Goal: Task Accomplishment & Management: Manage account settings

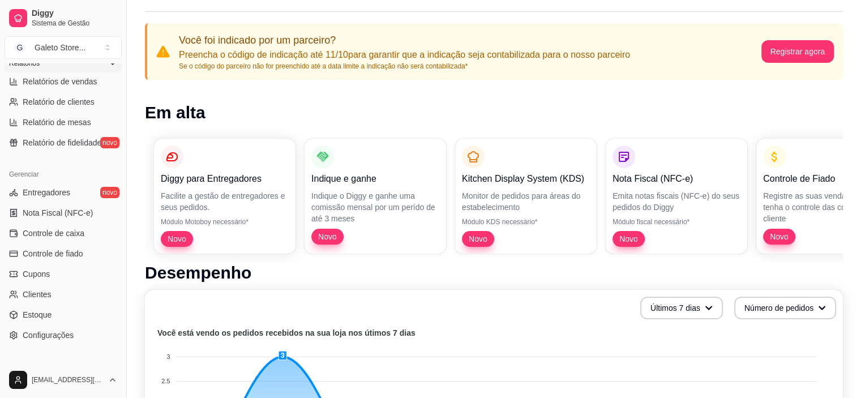
scroll to position [416, 0]
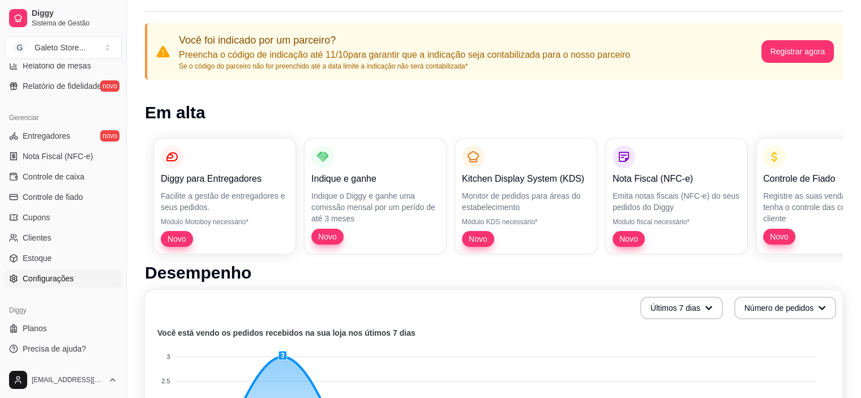
click at [48, 279] on span "Configurações" at bounding box center [48, 278] width 51 height 11
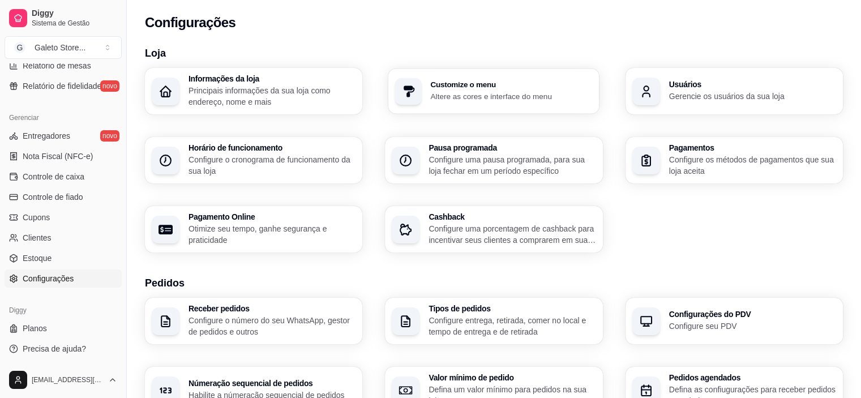
click at [515, 88] on div "Customize o menu Altere as cores e interface do menu" at bounding box center [512, 91] width 162 height 21
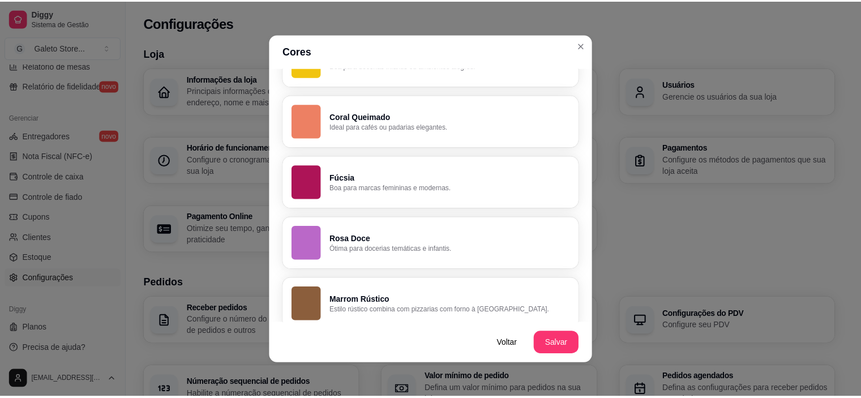
scroll to position [824, 0]
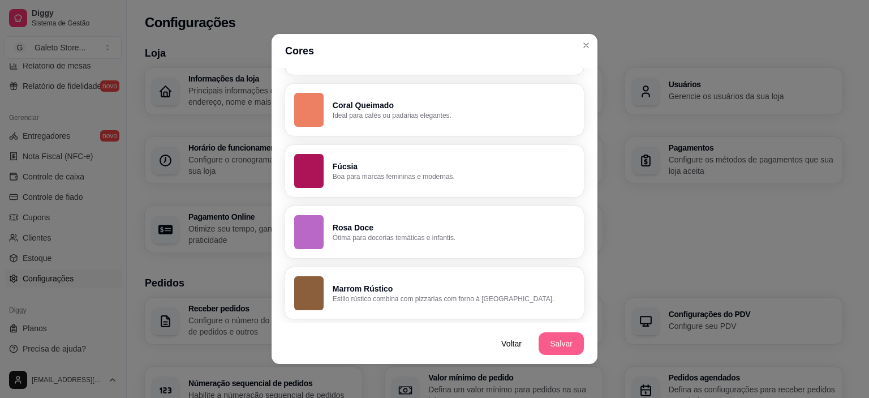
click at [559, 345] on button "Salvar" at bounding box center [561, 343] width 45 height 23
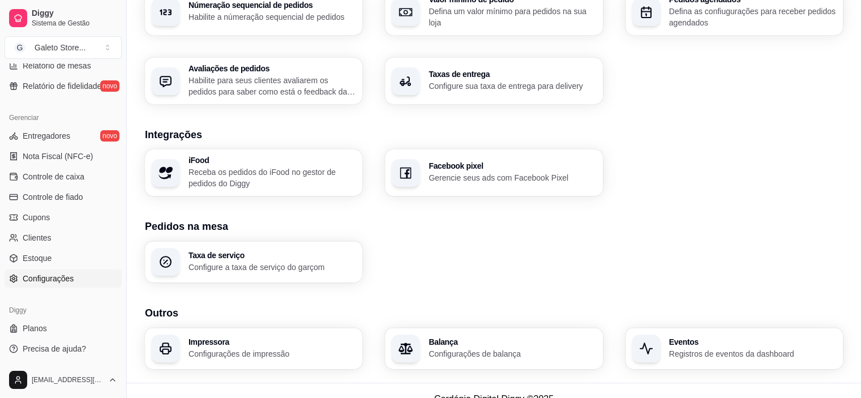
scroll to position [394, 0]
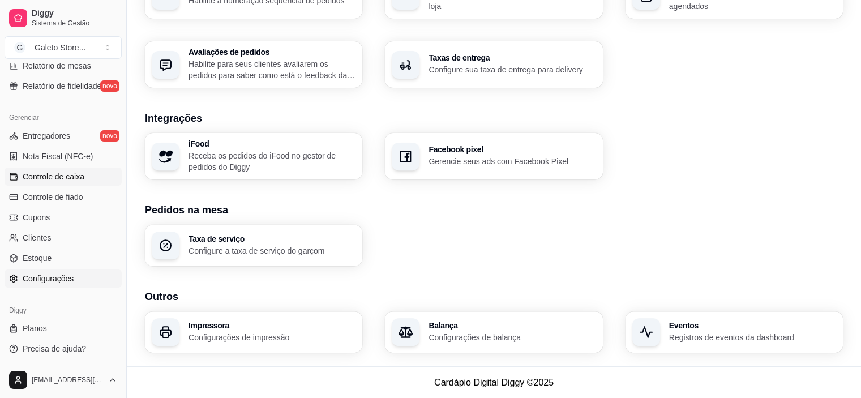
click at [76, 176] on span "Controle de caixa" at bounding box center [54, 176] width 62 height 11
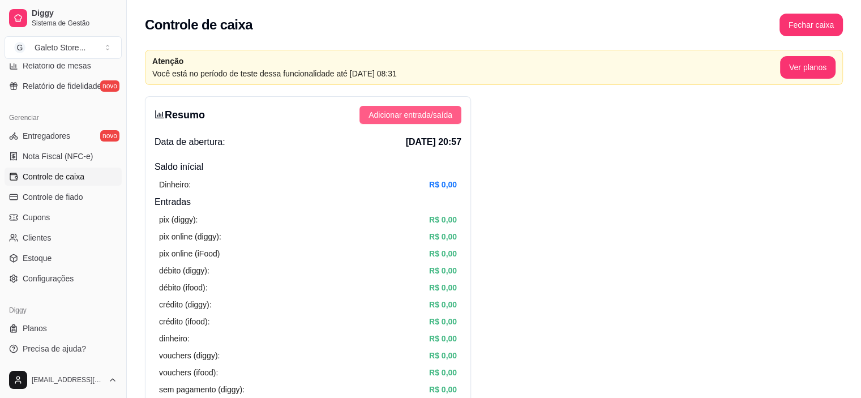
click at [391, 113] on span "Adicionar entrada/saída" at bounding box center [410, 115] width 84 height 12
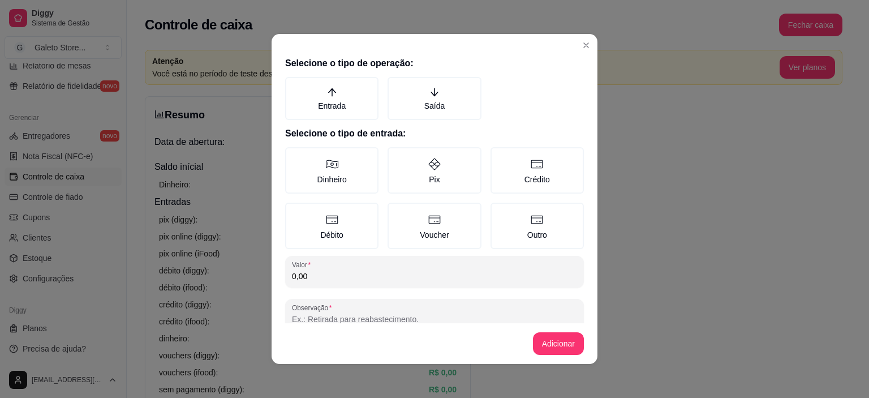
drag, startPoint x: 333, startPoint y: 278, endPoint x: 248, endPoint y: 265, distance: 85.9
click at [272, 270] on div "Selecione o tipo de operação: Entrada Saída Selecione o tipo de entrada: Dinhei…" at bounding box center [435, 187] width 326 height 271
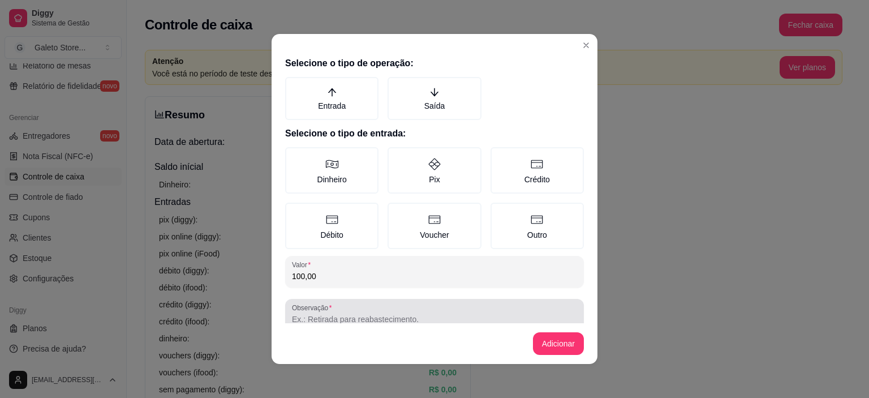
type input "100,00"
click at [312, 319] on input "Observação" at bounding box center [434, 318] width 285 height 11
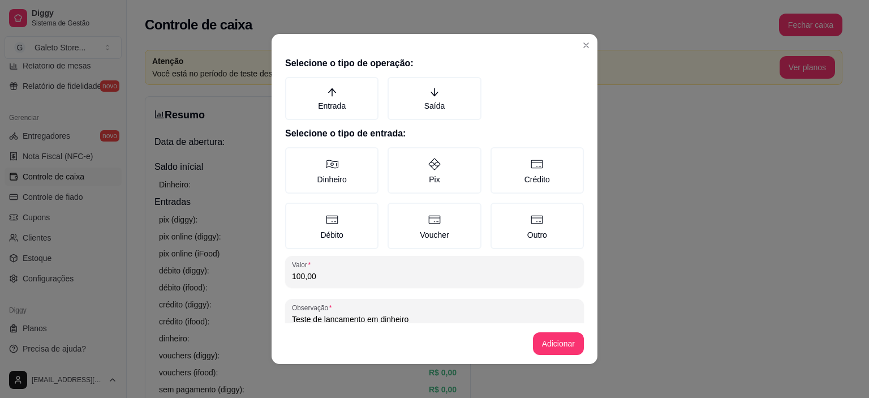
click at [329, 319] on input "Teste de lancamento em dinheiro" at bounding box center [434, 318] width 285 height 11
click at [339, 316] on input "Teste de lancamento em dinheiro" at bounding box center [434, 318] width 285 height 11
type input "Teste de lançamento em dinheiro"
click at [323, 156] on label "Dinheiro" at bounding box center [331, 170] width 93 height 46
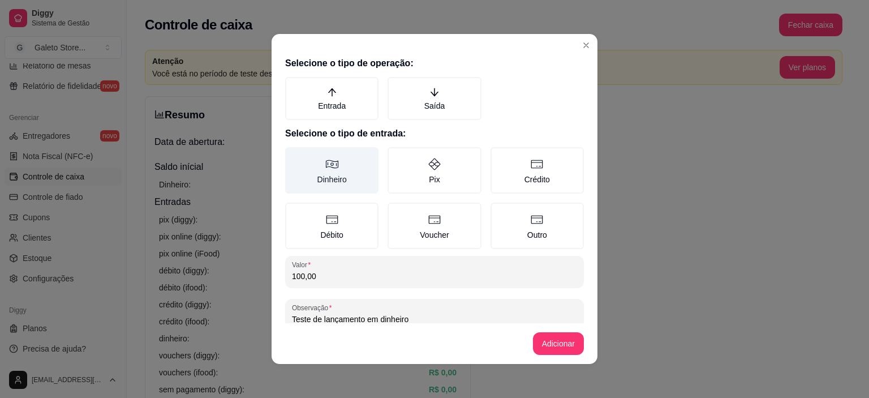
click at [294, 156] on button "Dinheiro" at bounding box center [289, 151] width 9 height 9
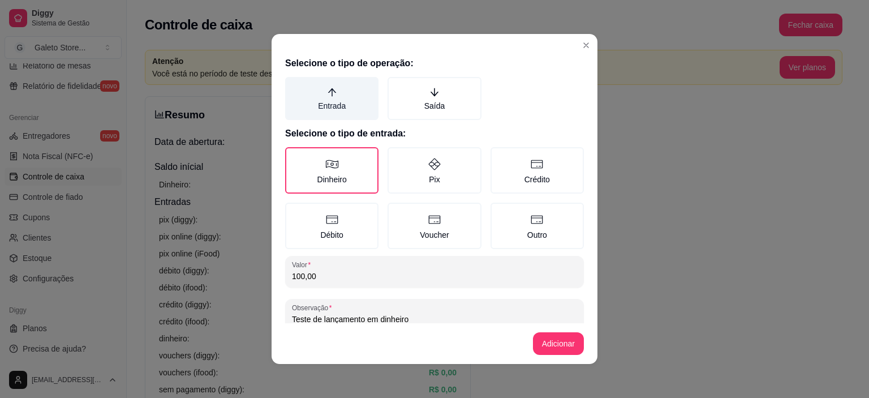
click at [317, 101] on label "Entrada" at bounding box center [331, 98] width 93 height 43
click at [294, 85] on button "Entrada" at bounding box center [289, 80] width 9 height 9
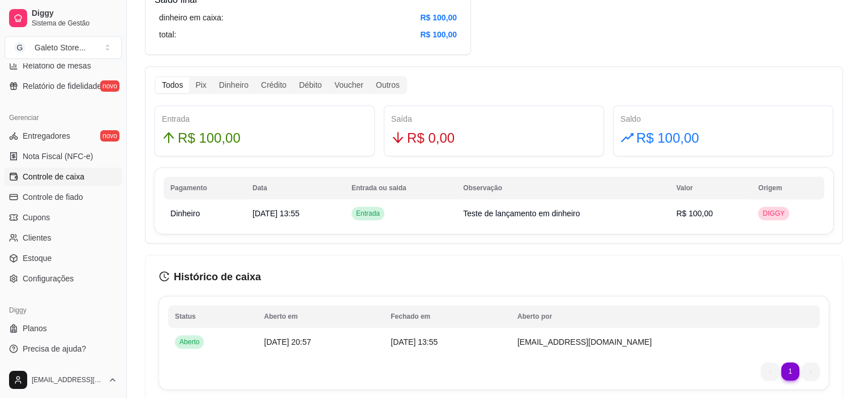
scroll to position [566, 0]
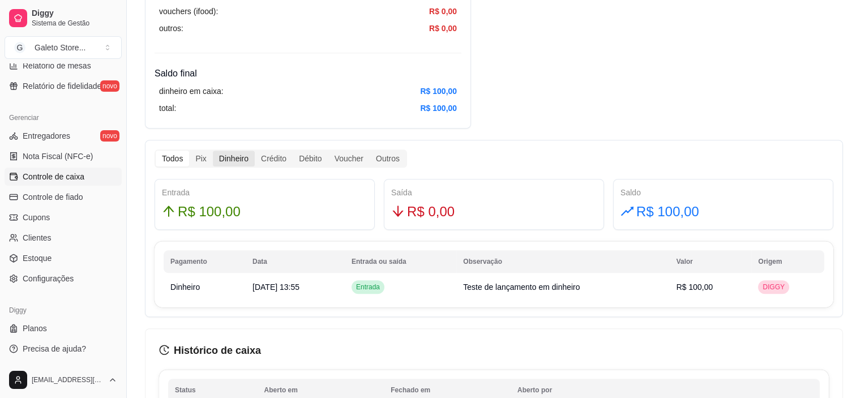
click at [234, 156] on div "Dinheiro" at bounding box center [234, 159] width 42 height 16
click at [213, 151] on input "Dinheiro" at bounding box center [213, 151] width 0 height 0
click at [195, 159] on div "Pix" at bounding box center [200, 159] width 23 height 16
click at [189, 151] on input "Pix" at bounding box center [189, 151] width 0 height 0
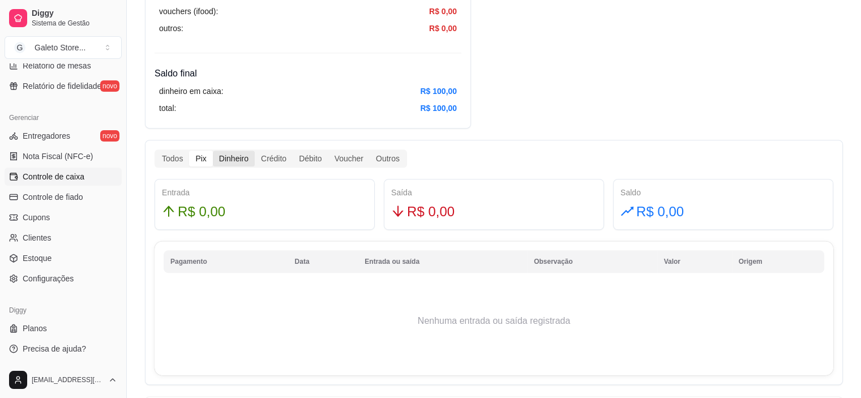
click at [226, 153] on div "Dinheiro" at bounding box center [234, 159] width 42 height 16
click at [213, 151] on input "Dinheiro" at bounding box center [213, 151] width 0 height 0
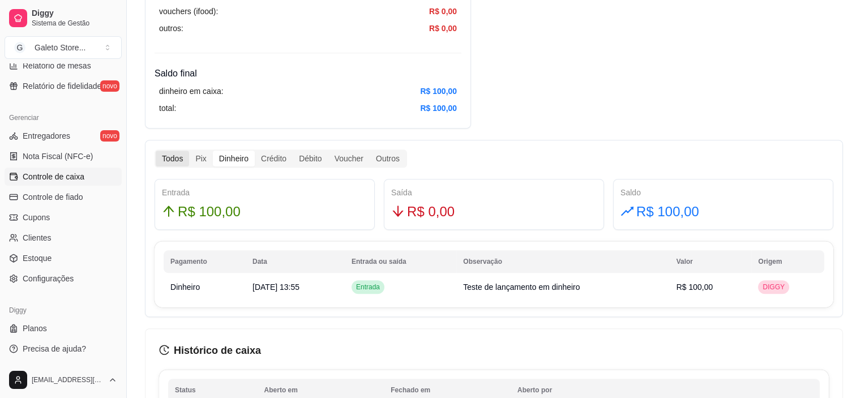
click at [170, 160] on div "Todos" at bounding box center [172, 159] width 33 height 16
click at [156, 151] on input "Todos" at bounding box center [156, 151] width 0 height 0
click at [203, 160] on div "Pix" at bounding box center [200, 159] width 23 height 16
click at [189, 151] on input "Pix" at bounding box center [189, 151] width 0 height 0
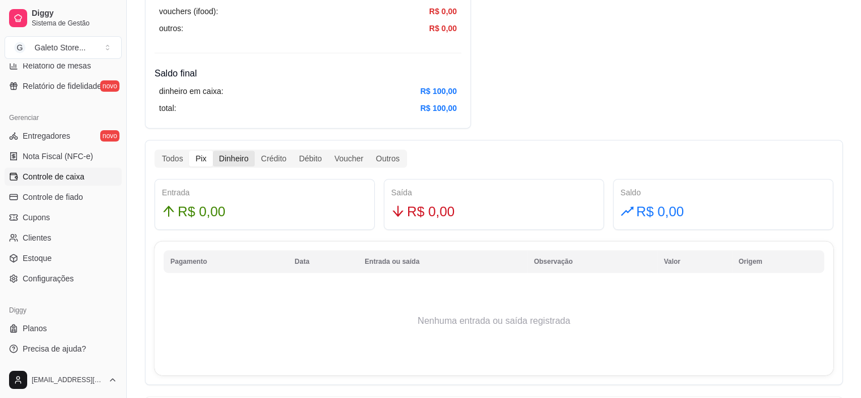
click at [226, 160] on div "Dinheiro" at bounding box center [234, 159] width 42 height 16
click at [213, 151] on input "Dinheiro" at bounding box center [213, 151] width 0 height 0
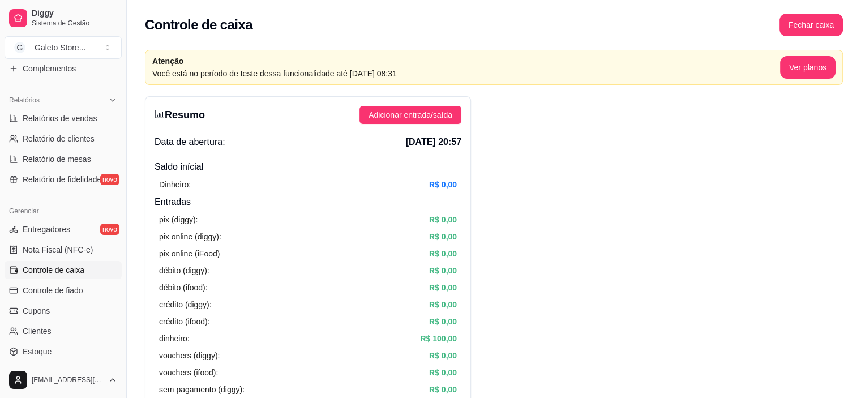
scroll to position [339, 0]
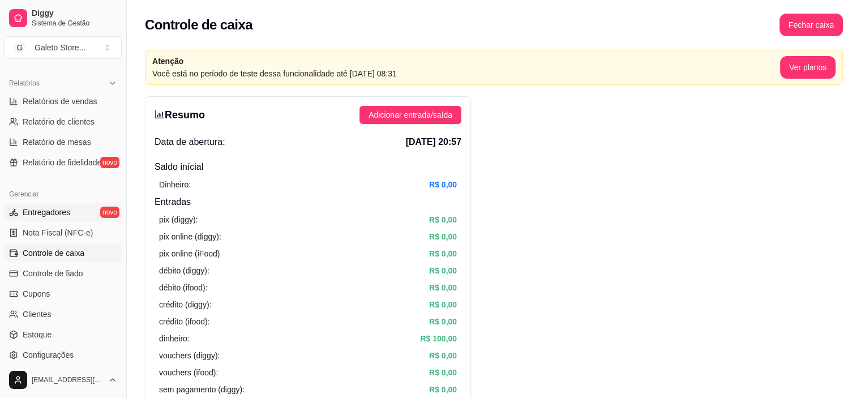
click at [57, 217] on span "Entregadores" at bounding box center [47, 212] width 48 height 11
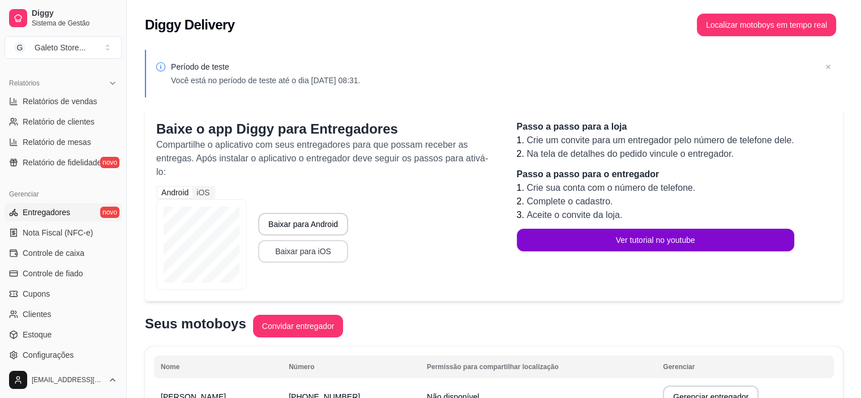
scroll to position [70, 0]
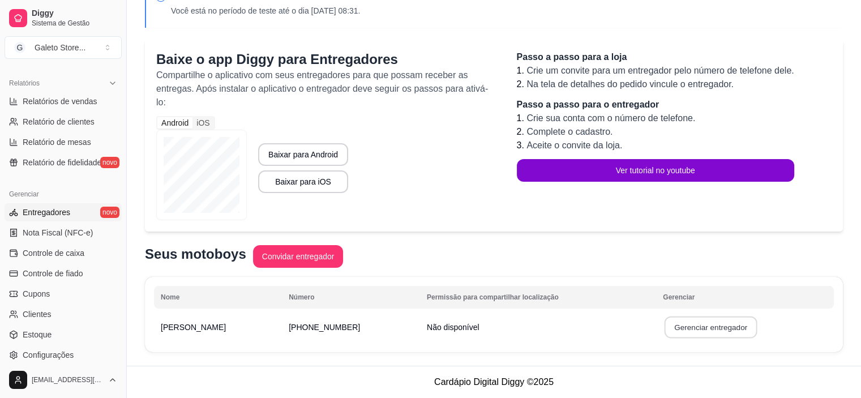
click at [705, 332] on button "Gerenciar entregador" at bounding box center [710, 327] width 93 height 22
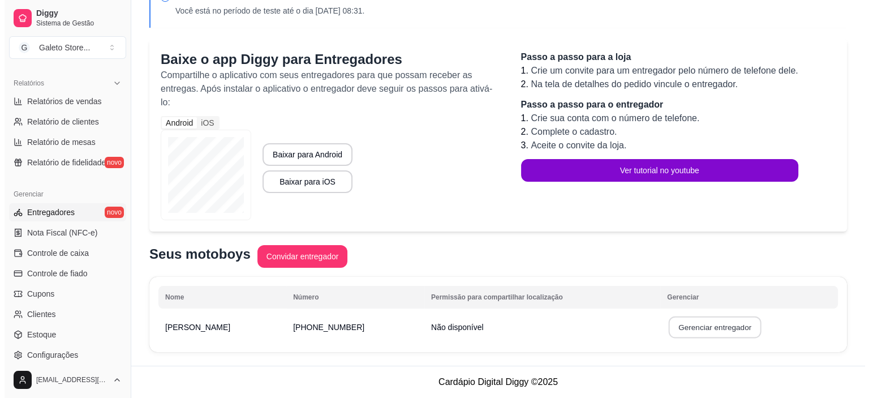
scroll to position [56, 0]
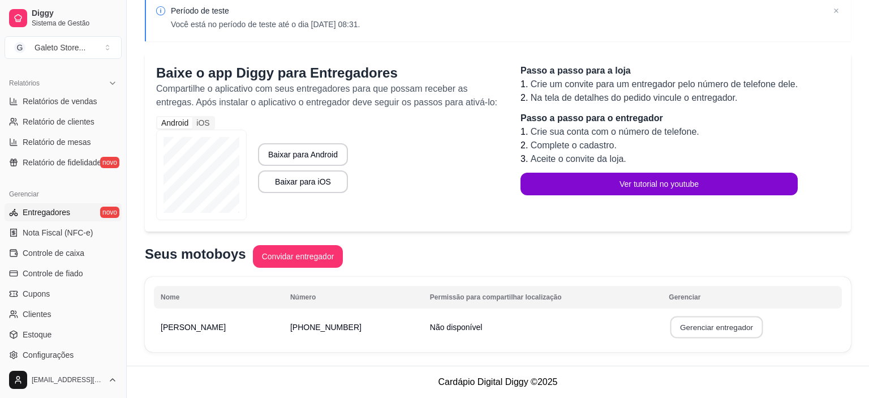
select select "30"
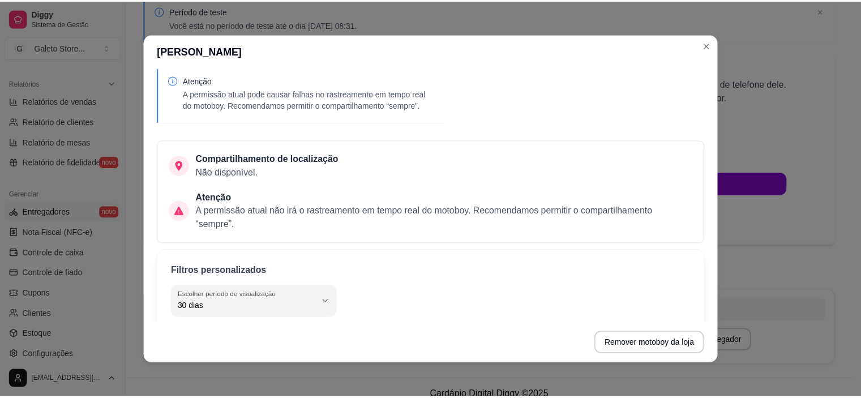
scroll to position [0, 0]
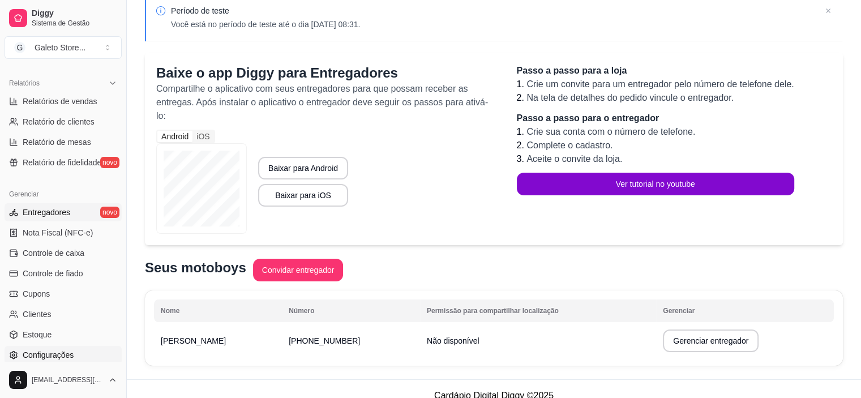
click at [38, 356] on span "Configurações" at bounding box center [48, 354] width 51 height 11
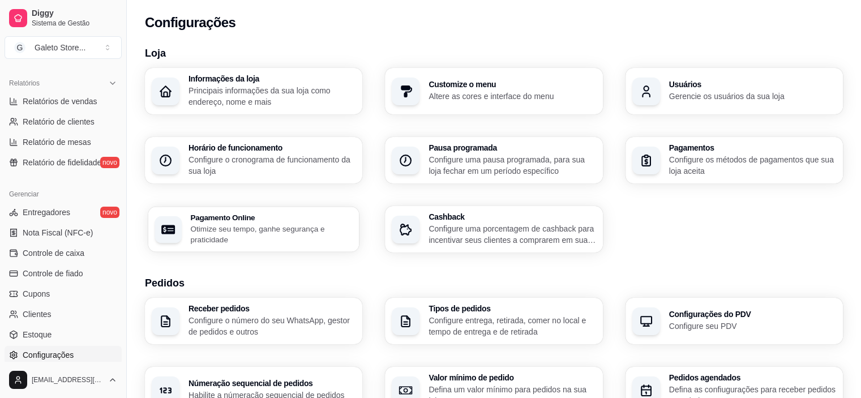
click at [281, 232] on p "Otimize seu tempo, ganhe segurança e praticidade" at bounding box center [271, 234] width 162 height 22
select select "4.98"
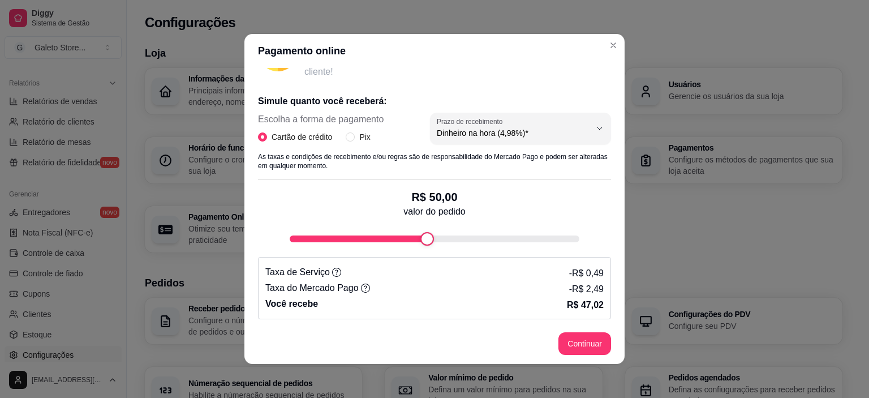
scroll to position [2, 0]
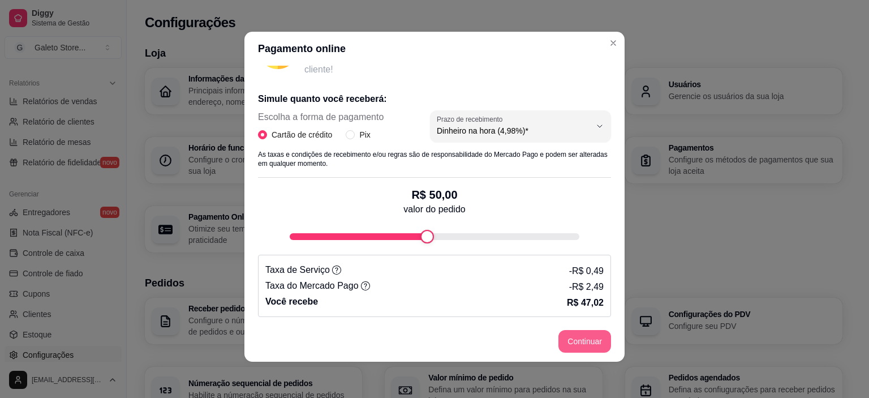
click at [582, 336] on button "Continuar" at bounding box center [584, 341] width 53 height 23
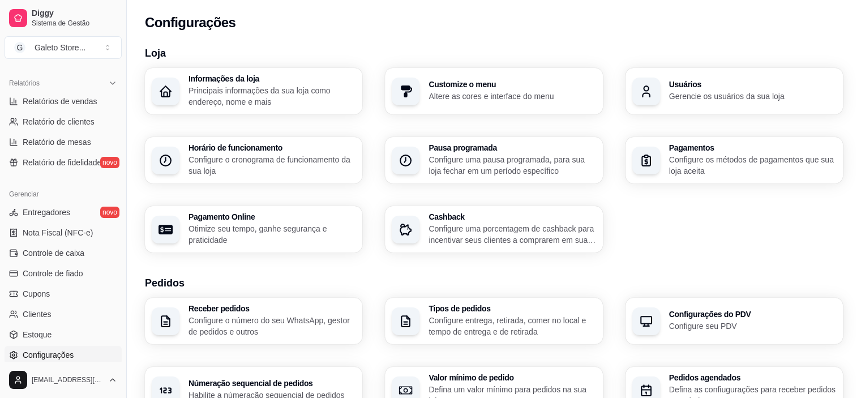
click at [682, 87] on h3 "Usuários" at bounding box center [752, 84] width 167 height 8
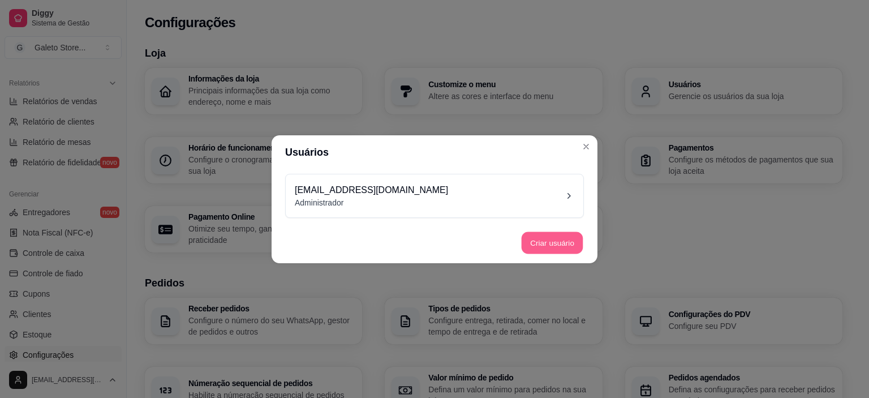
click at [558, 245] on button "Criar usuário" at bounding box center [553, 242] width 62 height 22
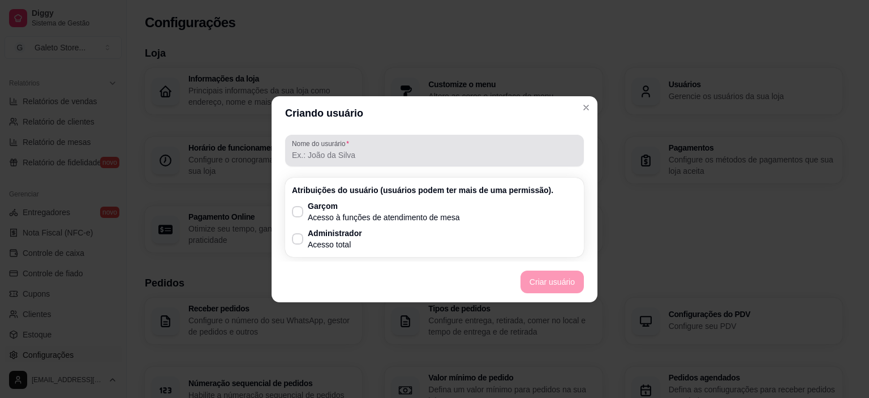
click at [318, 144] on label "Nome do usurário" at bounding box center [322, 144] width 61 height 10
click at [318, 149] on input "Nome do usurário" at bounding box center [434, 154] width 285 height 11
click at [320, 160] on div at bounding box center [434, 150] width 285 height 23
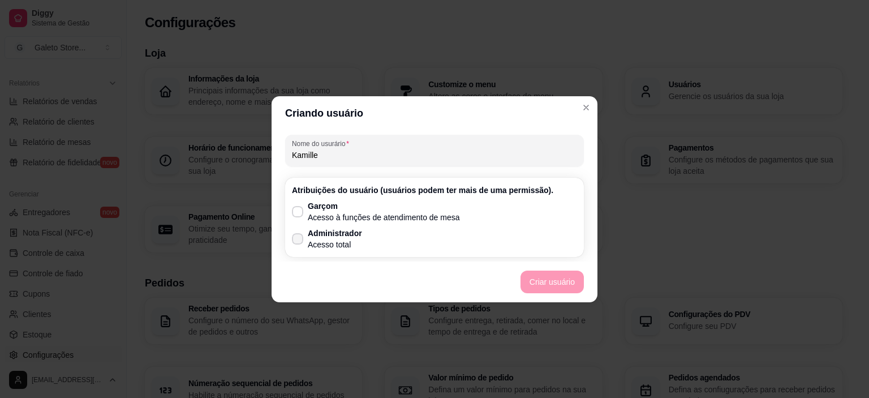
type input "Kamille"
click at [294, 237] on icon at bounding box center [297, 238] width 8 height 6
click at [294, 240] on input "Administrador Acesso total" at bounding box center [294, 243] width 7 height 7
checkbox input "true"
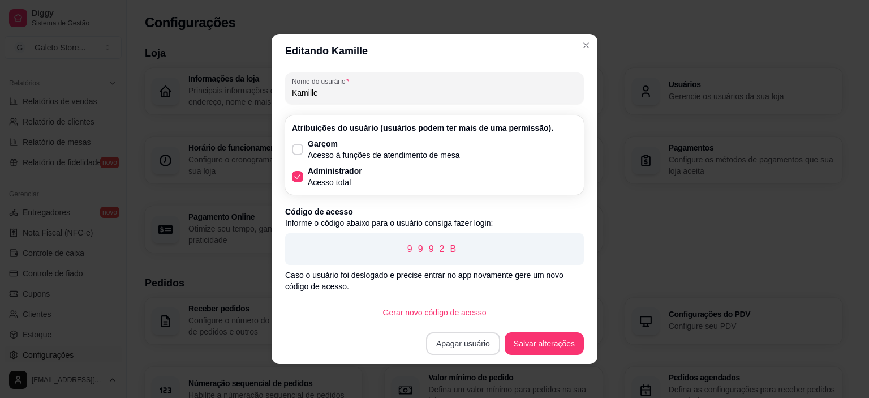
click at [444, 344] on button "Apagar usuário" at bounding box center [463, 343] width 74 height 23
click at [466, 309] on button "Confirmar" at bounding box center [465, 312] width 42 height 18
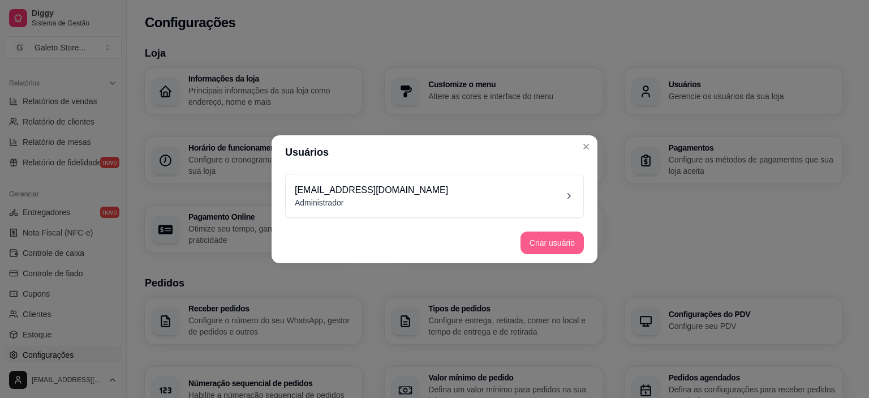
click at [558, 238] on button "Criar usuário" at bounding box center [552, 242] width 63 height 23
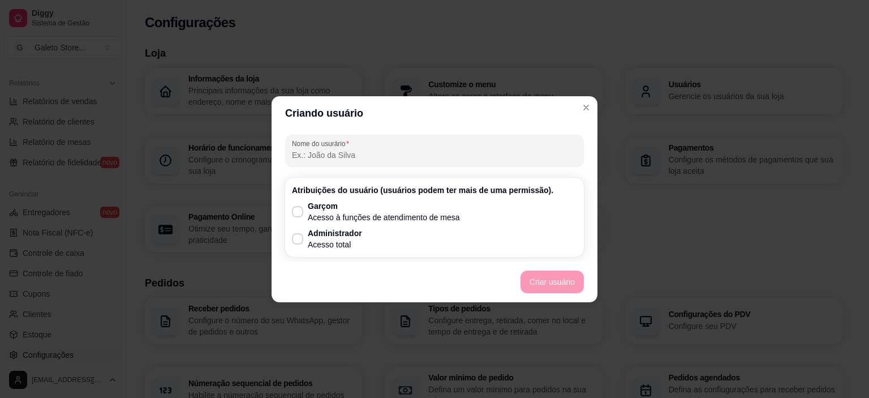
click at [316, 152] on input "Nome do usurário" at bounding box center [434, 154] width 285 height 11
type input "A"
type input "Kamille"
click at [302, 238] on span at bounding box center [298, 238] width 11 height 11
click at [299, 240] on input "Administrador Acesso total" at bounding box center [294, 243] width 7 height 7
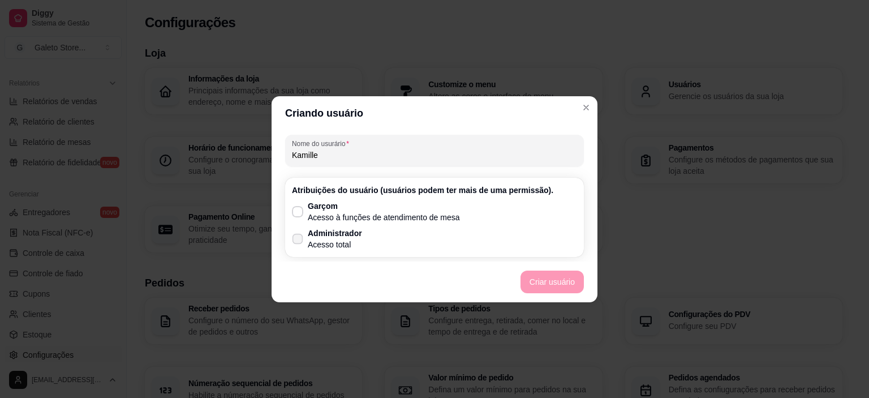
checkbox input "true"
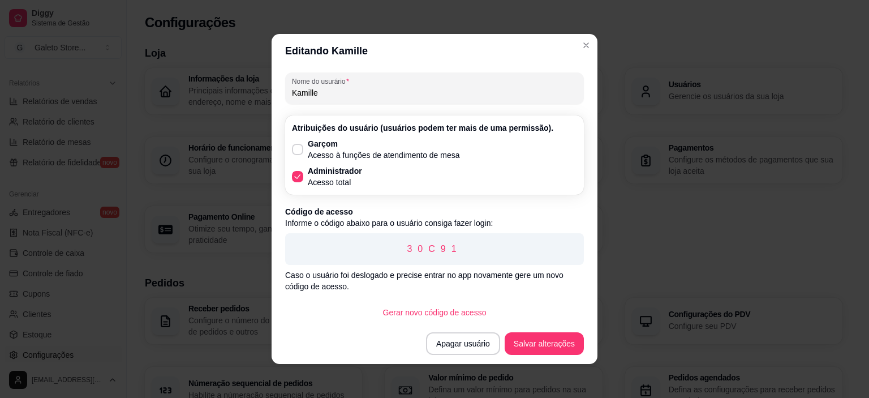
click at [439, 249] on p "30C91" at bounding box center [434, 249] width 281 height 14
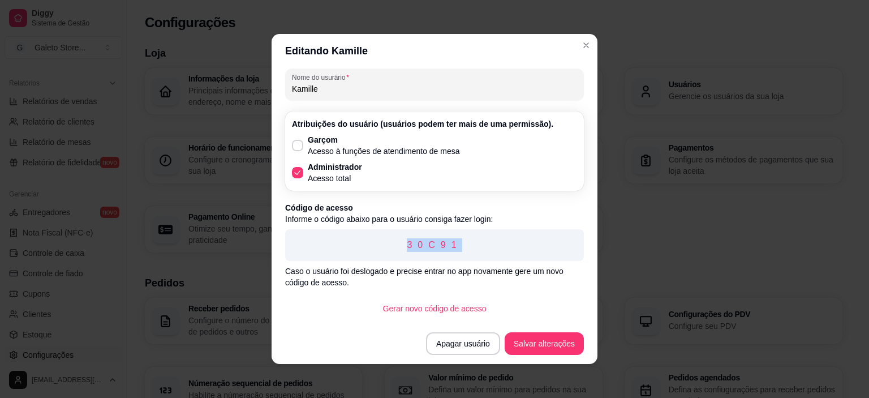
scroll to position [5, 0]
copy p "30C91"
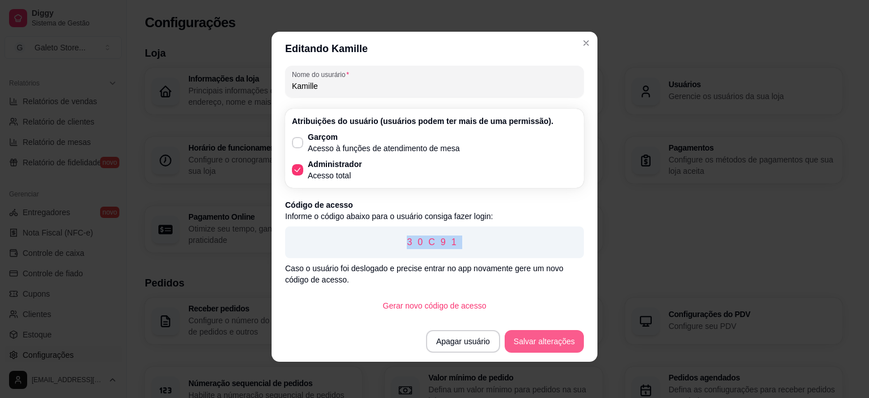
click at [532, 335] on button "Salvar alterações" at bounding box center [544, 341] width 79 height 23
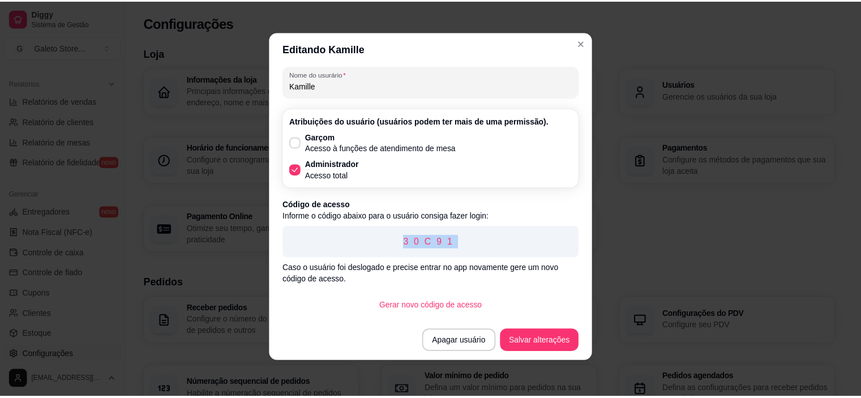
scroll to position [0, 0]
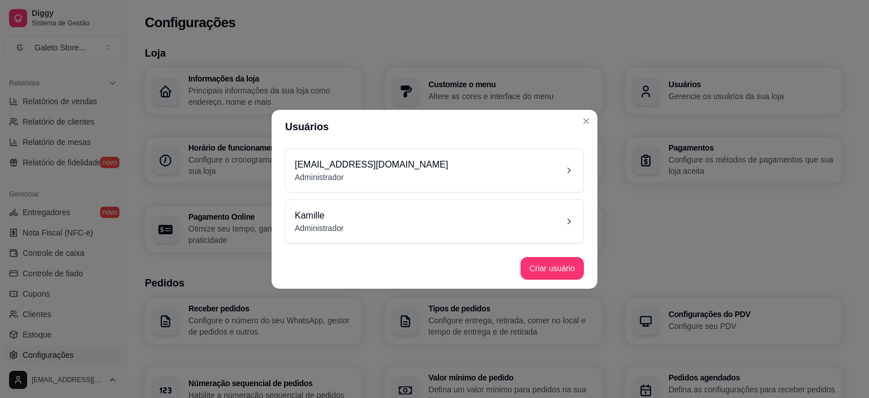
click at [528, 227] on div "Kamille Administrador" at bounding box center [435, 221] width 280 height 25
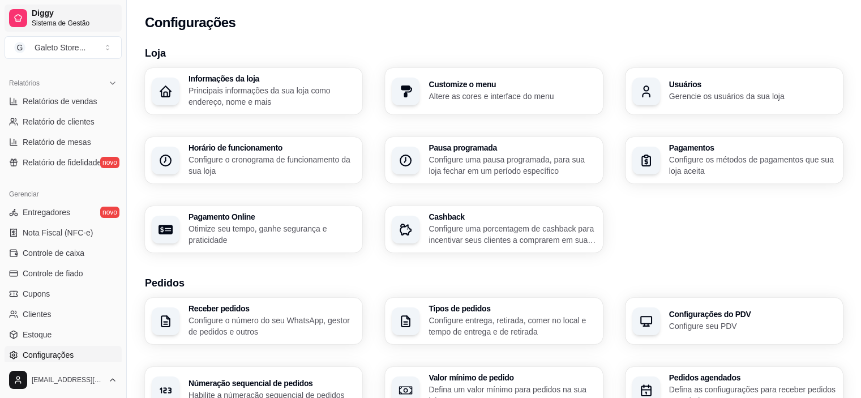
click at [65, 18] on span "Diggy" at bounding box center [74, 13] width 85 height 10
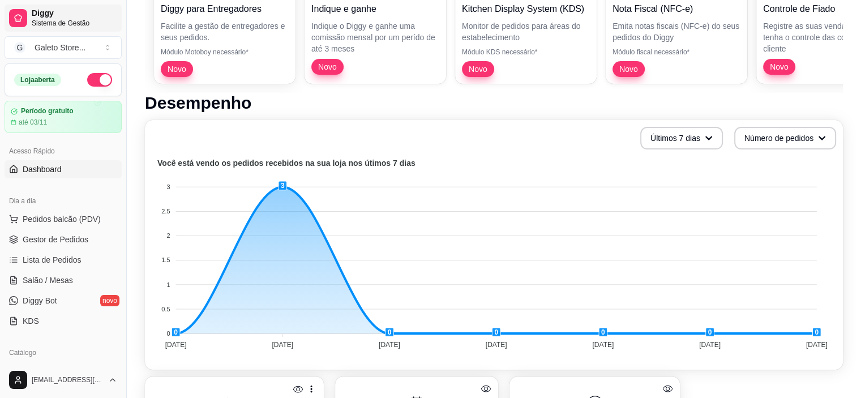
click at [93, 19] on span "Sistema de Gestão" at bounding box center [74, 23] width 85 height 9
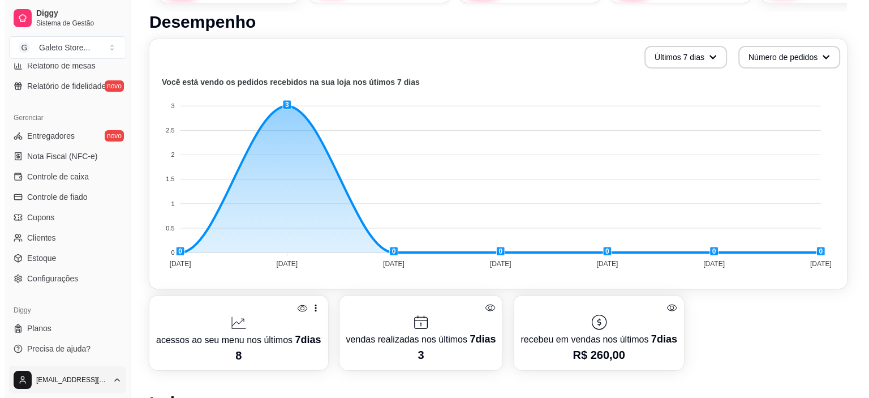
scroll to position [339, 0]
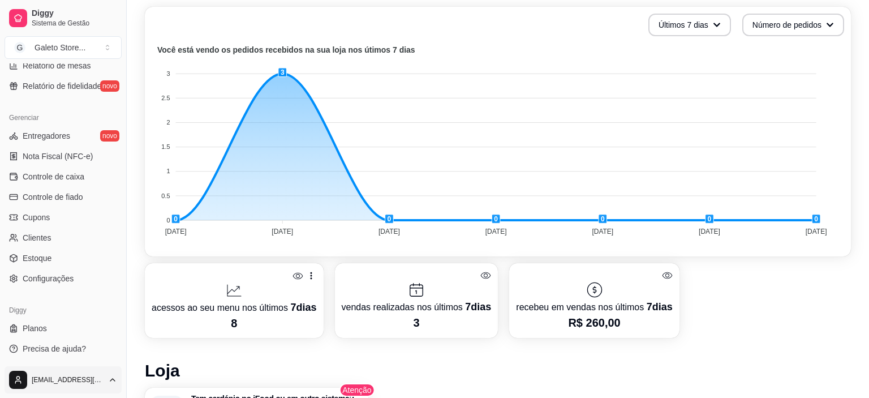
click at [36, 352] on span "Sair" at bounding box center [32, 352] width 14 height 11
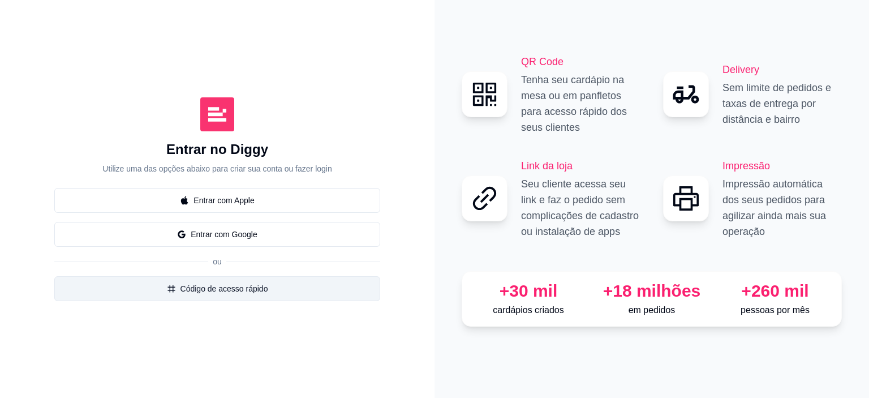
click at [269, 289] on button "Código de acesso rápido" at bounding box center [217, 288] width 326 height 25
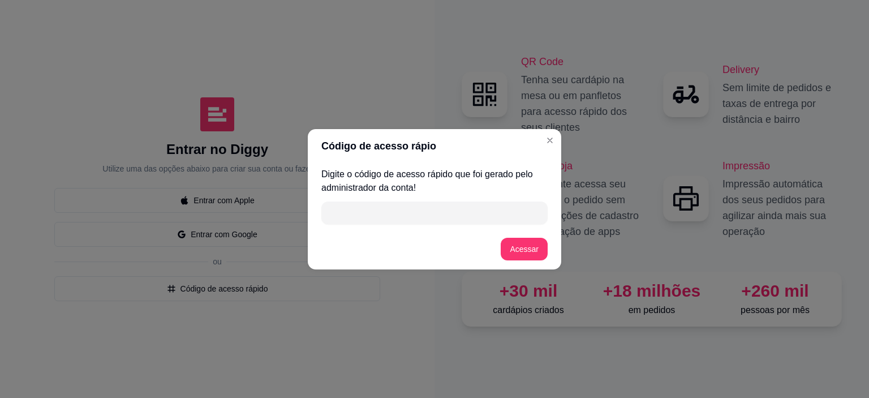
click at [450, 214] on input "" at bounding box center [434, 212] width 213 height 23
paste input "30C91"
type input "30C91"
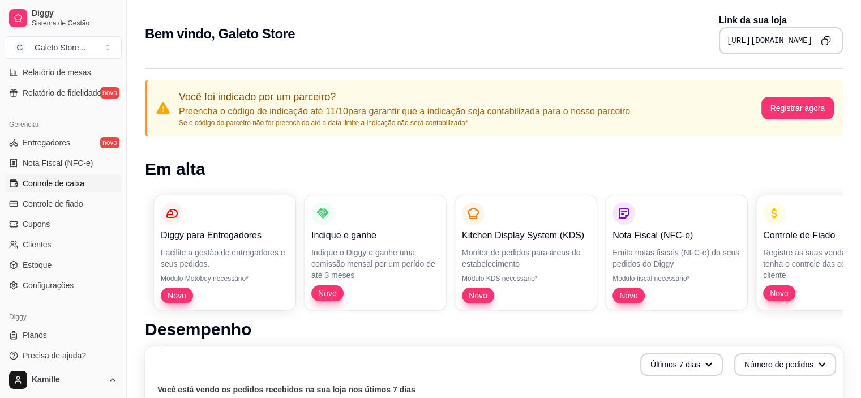
scroll to position [416, 0]
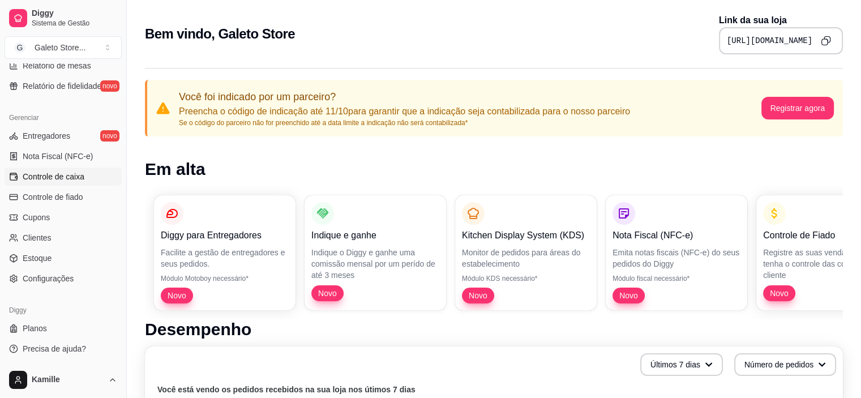
click at [72, 174] on span "Controle de caixa" at bounding box center [54, 176] width 62 height 11
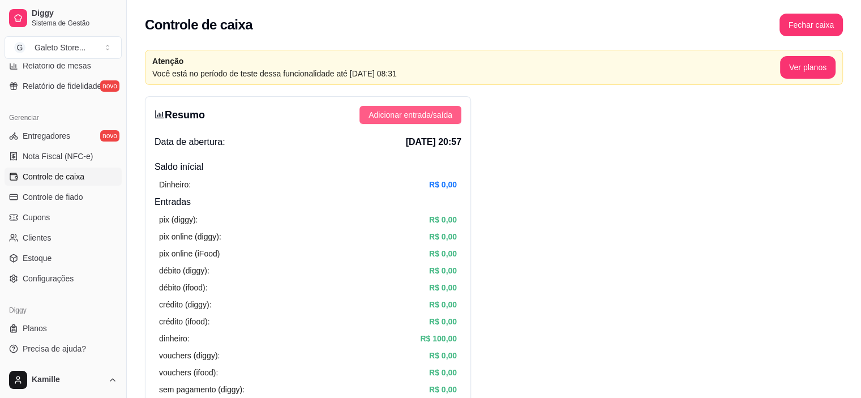
click at [448, 113] on span "Adicionar entrada/saída" at bounding box center [410, 115] width 84 height 12
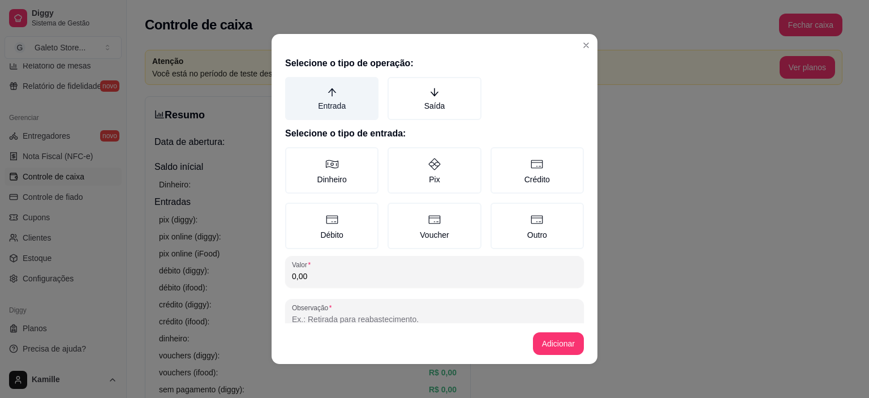
click at [326, 108] on label "Entrada" at bounding box center [331, 98] width 93 height 43
click at [294, 85] on button "Entrada" at bounding box center [289, 80] width 9 height 9
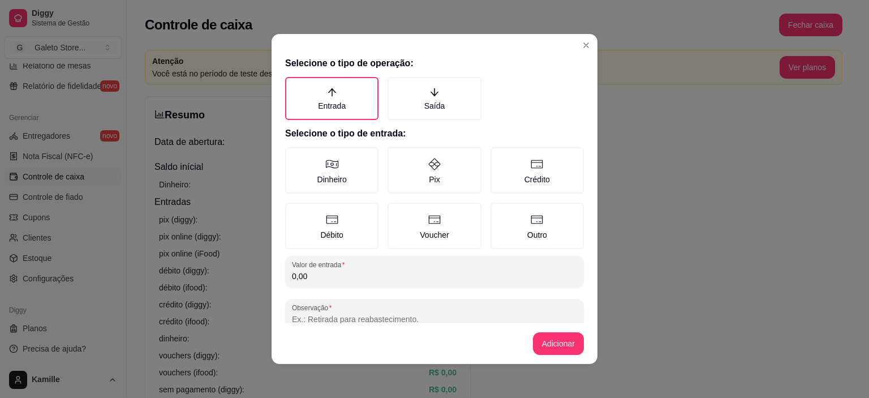
drag, startPoint x: 321, startPoint y: 282, endPoint x: 271, endPoint y: 281, distance: 49.8
click at [236, 282] on div "Selecione o tipo de operação: Entrada Saída Selecione o tipo de entrada: Dinhei…" at bounding box center [434, 199] width 869 height 398
click at [297, 280] on input "0,00" at bounding box center [434, 275] width 285 height 11
click at [296, 280] on div "0,00" at bounding box center [434, 271] width 285 height 23
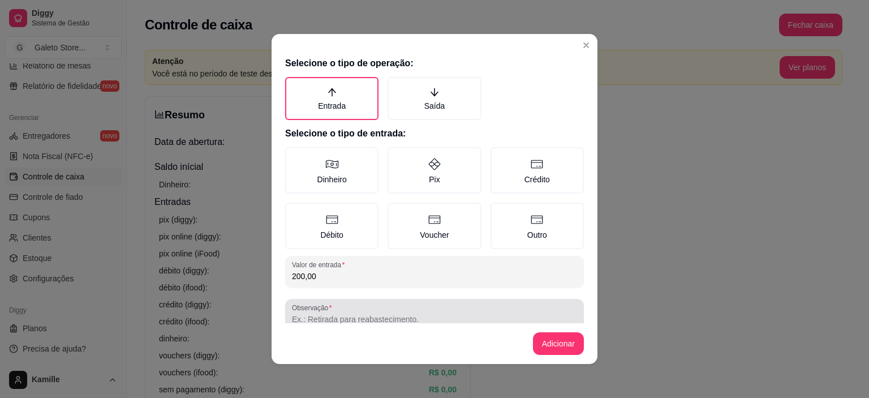
type input "200,00"
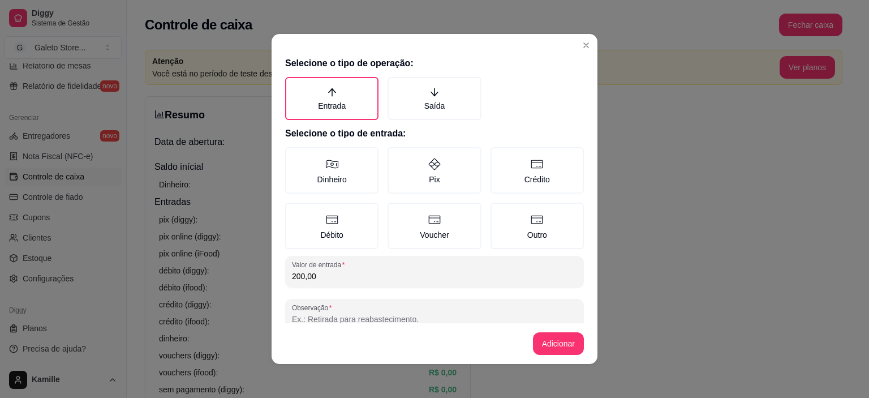
click at [319, 315] on input "Observação" at bounding box center [434, 318] width 285 height 11
type input "Teste de lançamento de caixa"
click at [424, 184] on label "Pix" at bounding box center [434, 170] width 93 height 46
click at [396, 156] on button "Pix" at bounding box center [391, 151] width 9 height 9
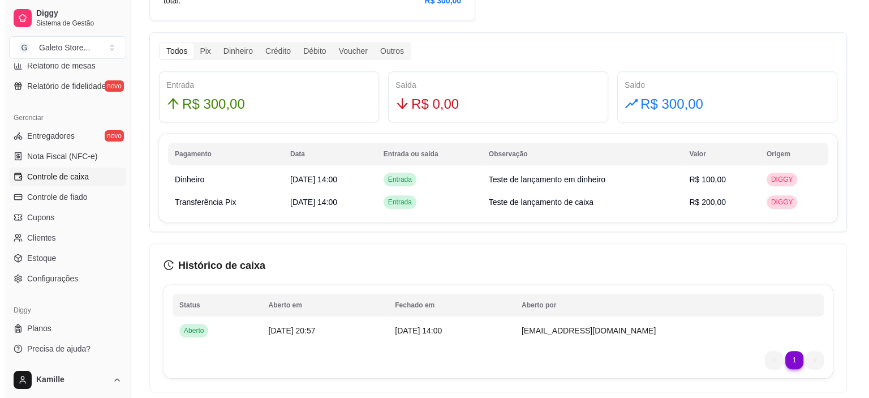
scroll to position [542, 0]
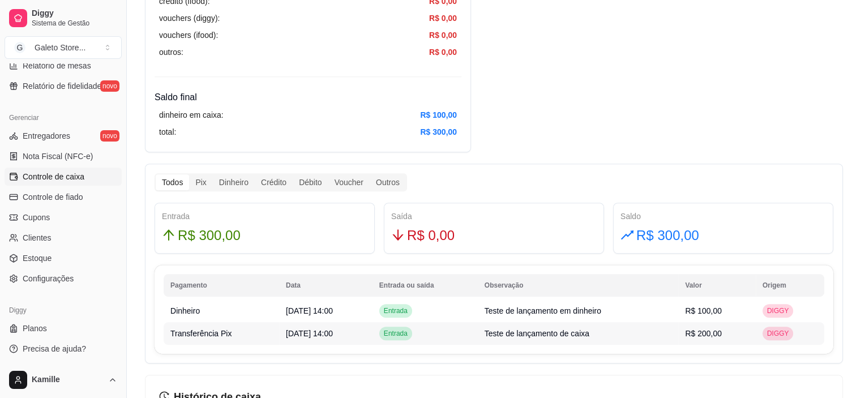
click at [781, 326] on div "DIGGY" at bounding box center [777, 333] width 31 height 14
click at [790, 329] on span "DIGGY" at bounding box center [777, 333] width 27 height 9
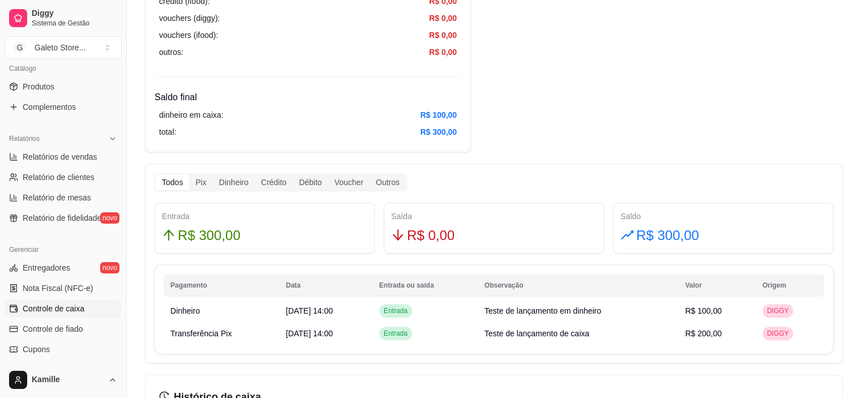
scroll to position [359, 0]
